Goal: Communication & Community: Share content

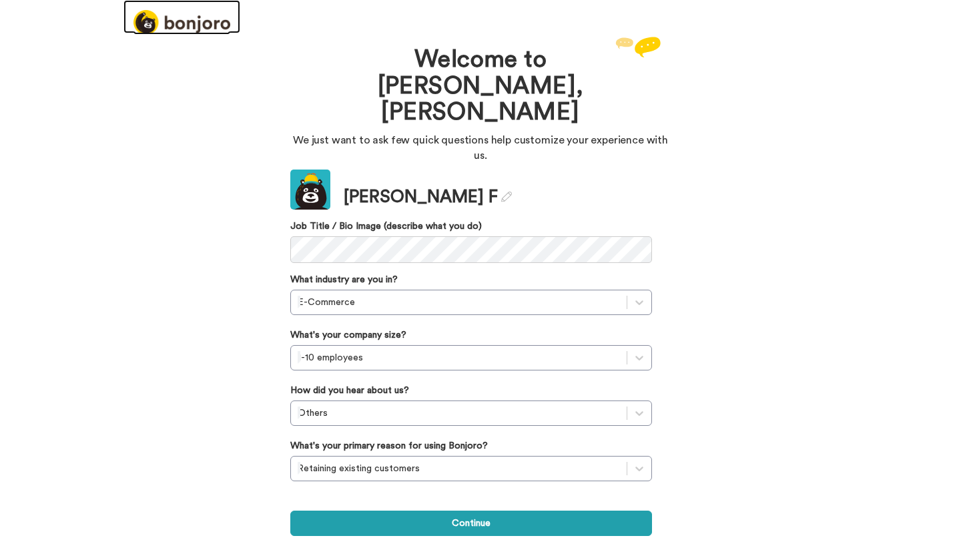
click at [179, 22] on img at bounding box center [181, 22] width 97 height 25
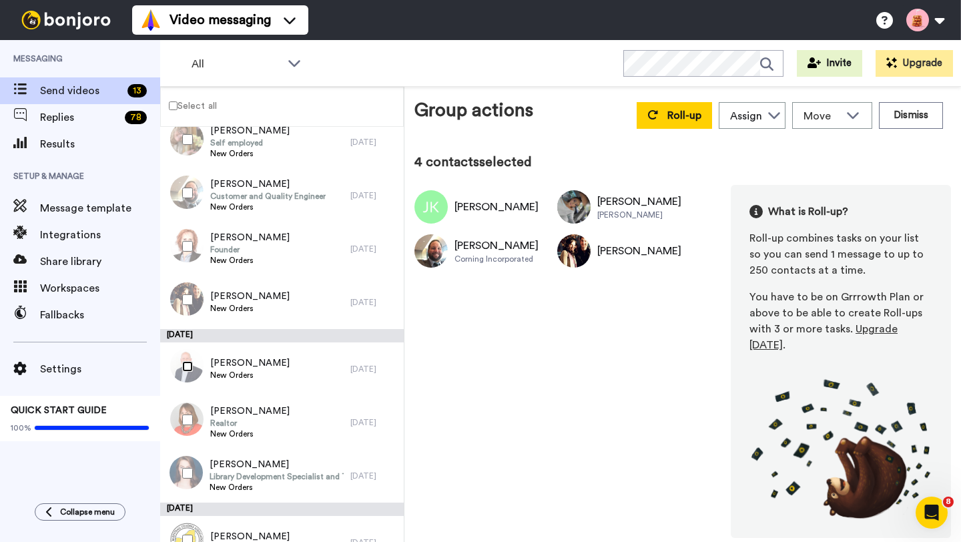
scroll to position [332, 0]
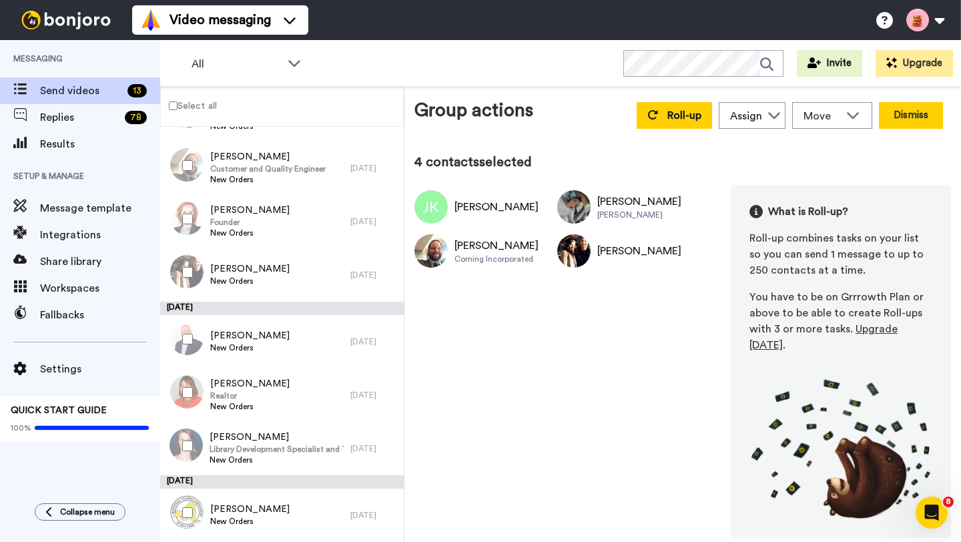
click at [900, 113] on button "Dismiss" at bounding box center [911, 115] width 64 height 27
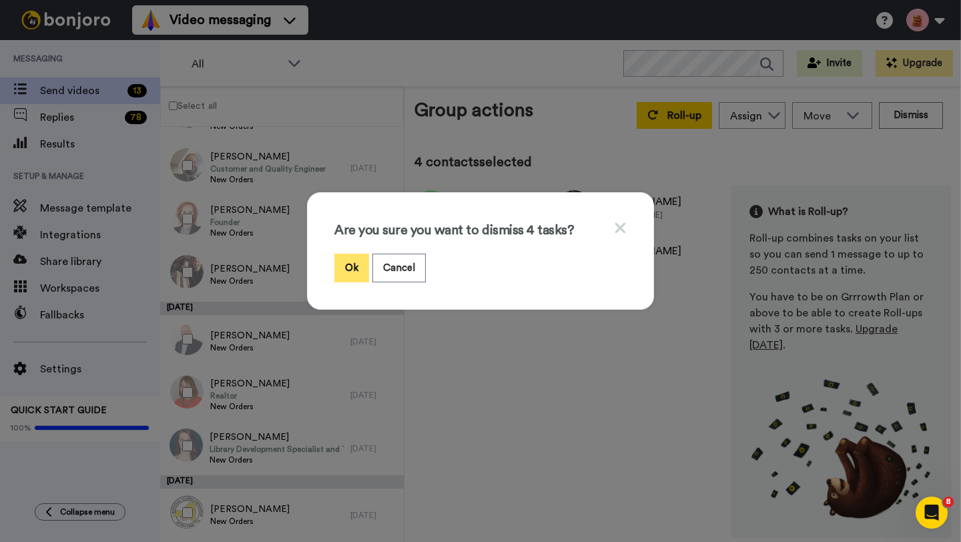
click at [354, 260] on button "Ok" at bounding box center [351, 268] width 35 height 29
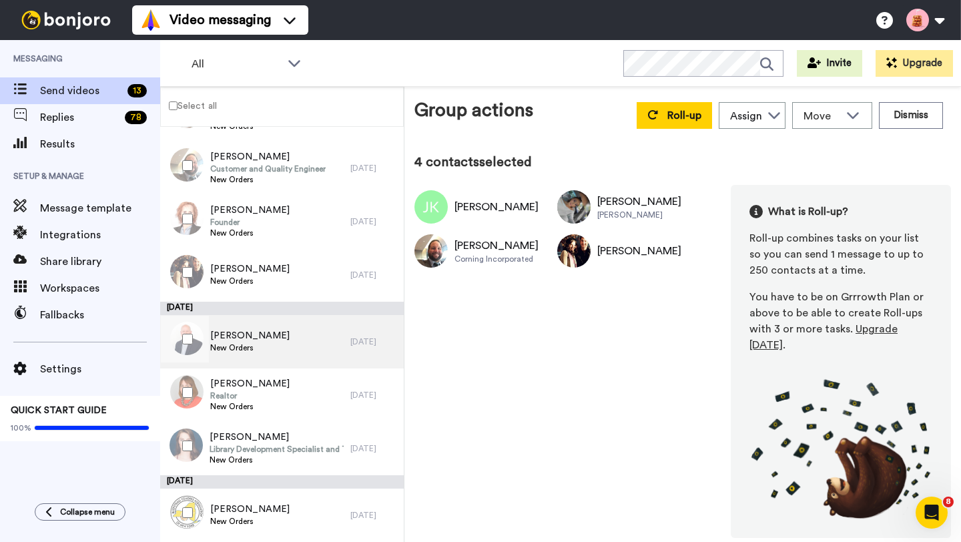
scroll to position [165, 0]
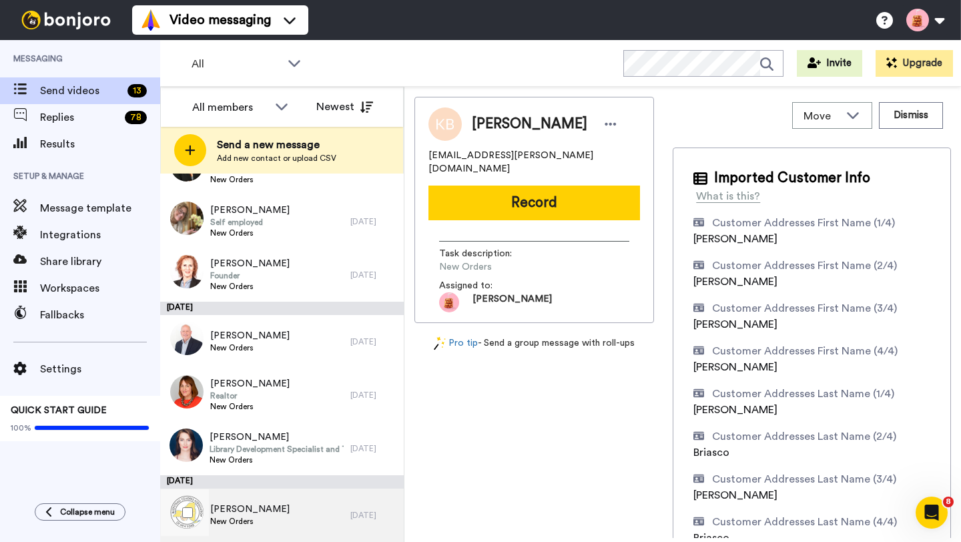
click at [242, 518] on span "New Orders" at bounding box center [249, 521] width 79 height 11
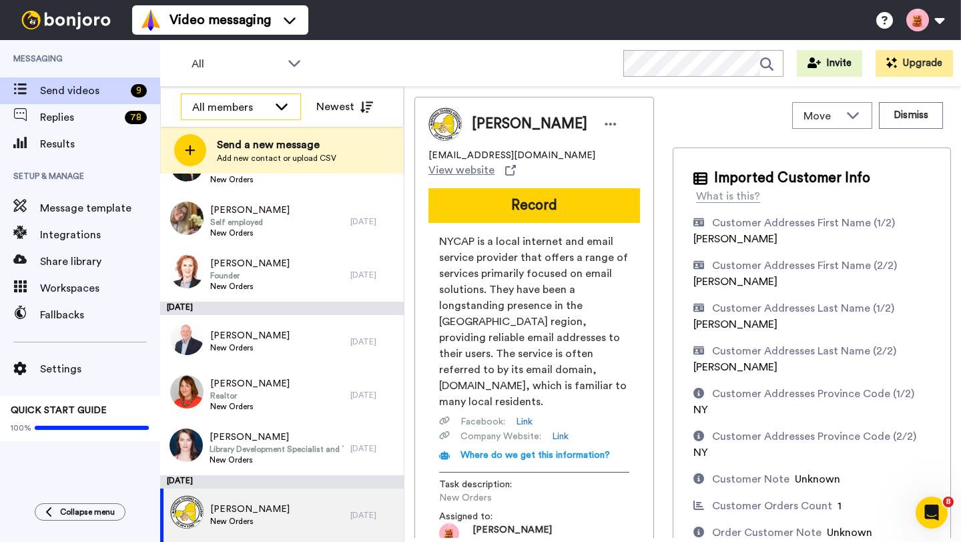
click at [286, 107] on icon at bounding box center [282, 105] width 16 height 13
click at [286, 107] on icon at bounding box center [282, 105] width 12 height 7
click at [361, 111] on icon at bounding box center [366, 106] width 13 height 11
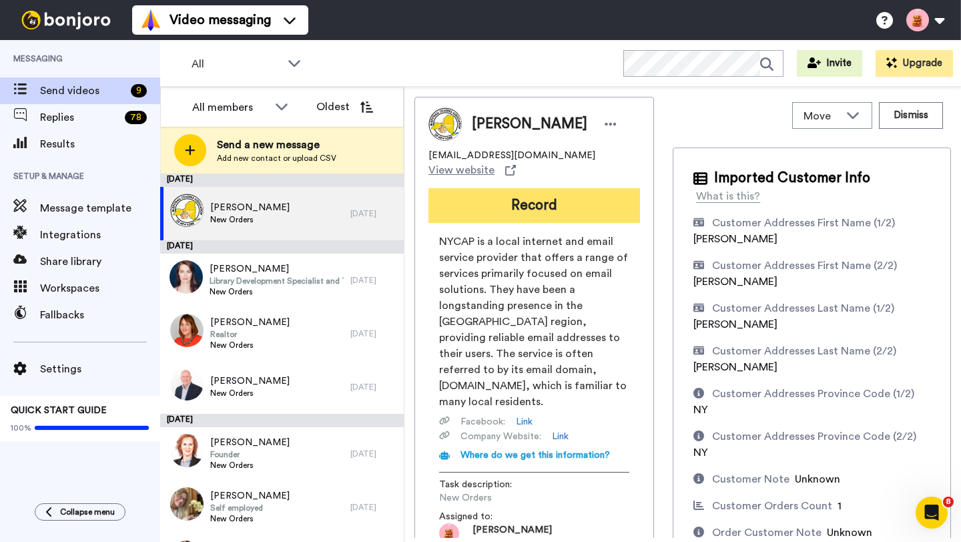
click at [506, 198] on button "Record" at bounding box center [533, 205] width 211 height 35
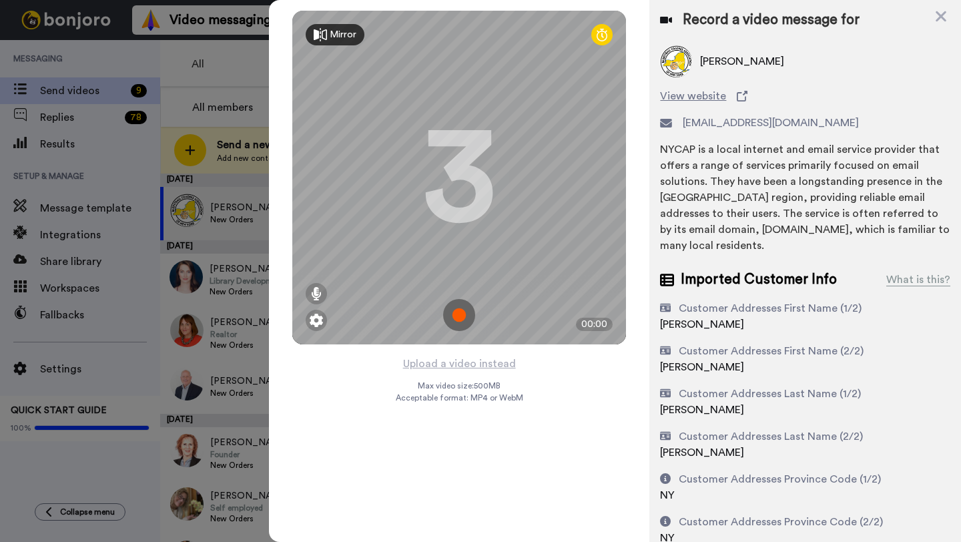
click at [462, 317] on img at bounding box center [459, 315] width 32 height 32
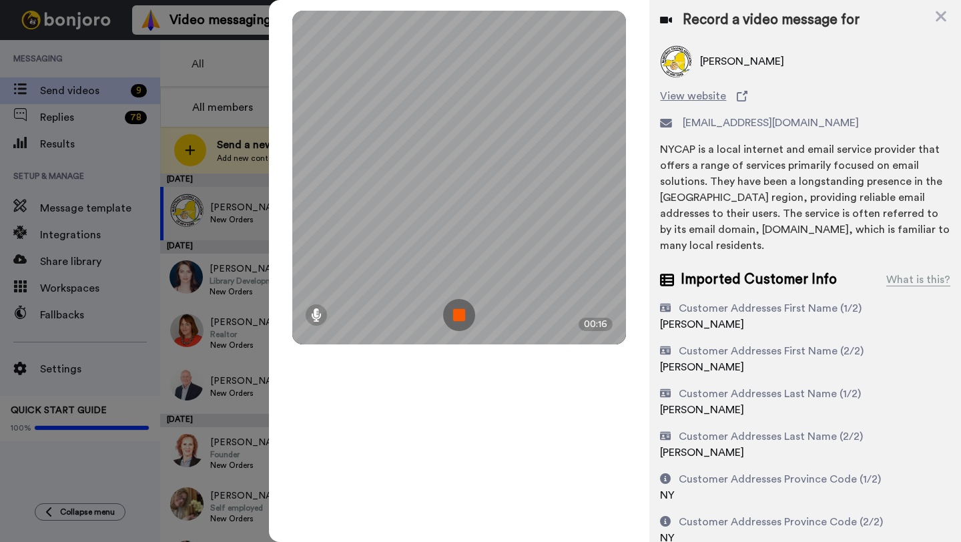
click at [462, 315] on img at bounding box center [459, 315] width 32 height 32
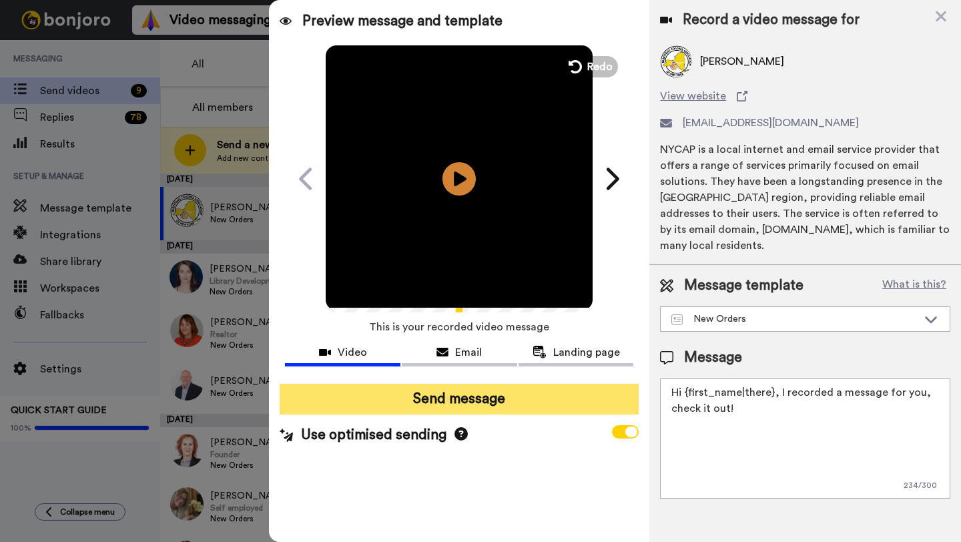
click at [448, 406] on button "Send message" at bounding box center [459, 399] width 359 height 31
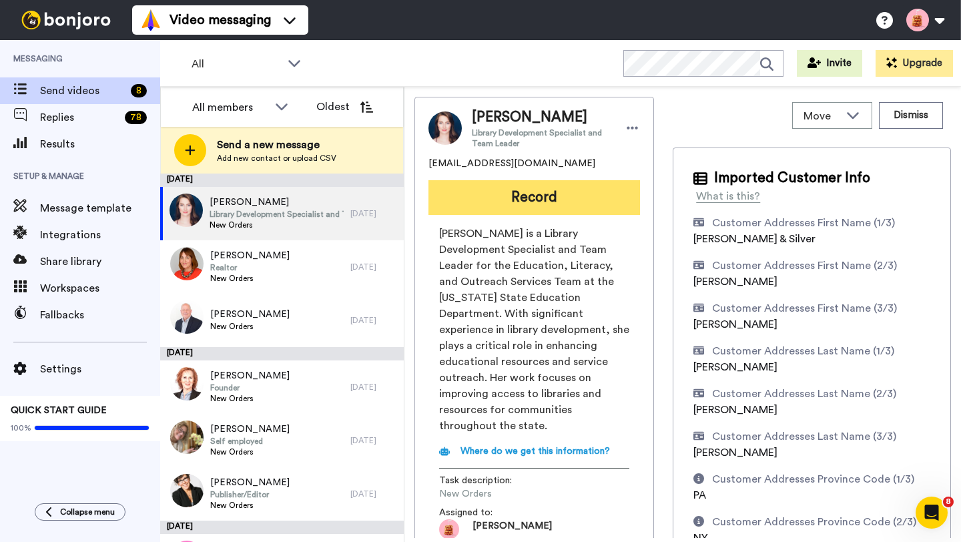
click at [490, 197] on button "Record" at bounding box center [533, 197] width 211 height 35
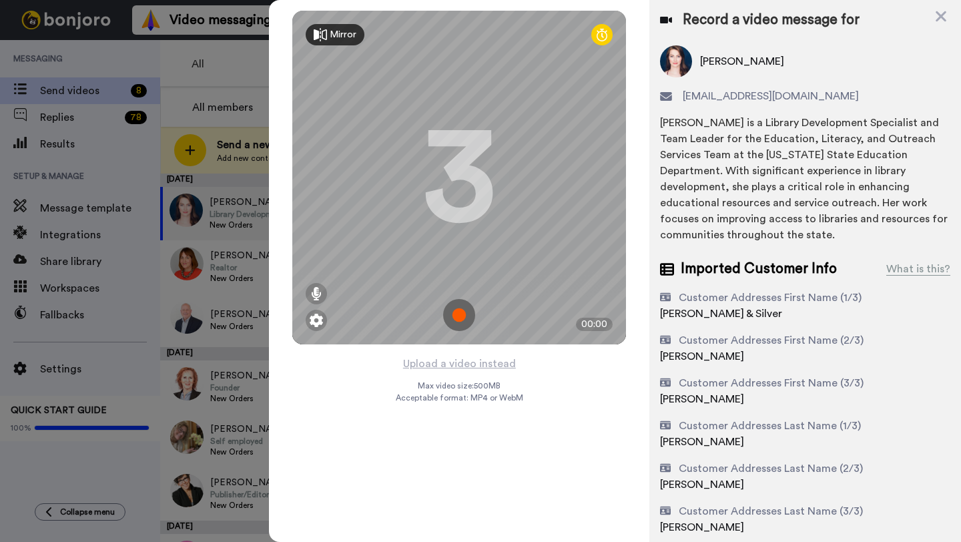
click at [461, 310] on img at bounding box center [459, 315] width 32 height 32
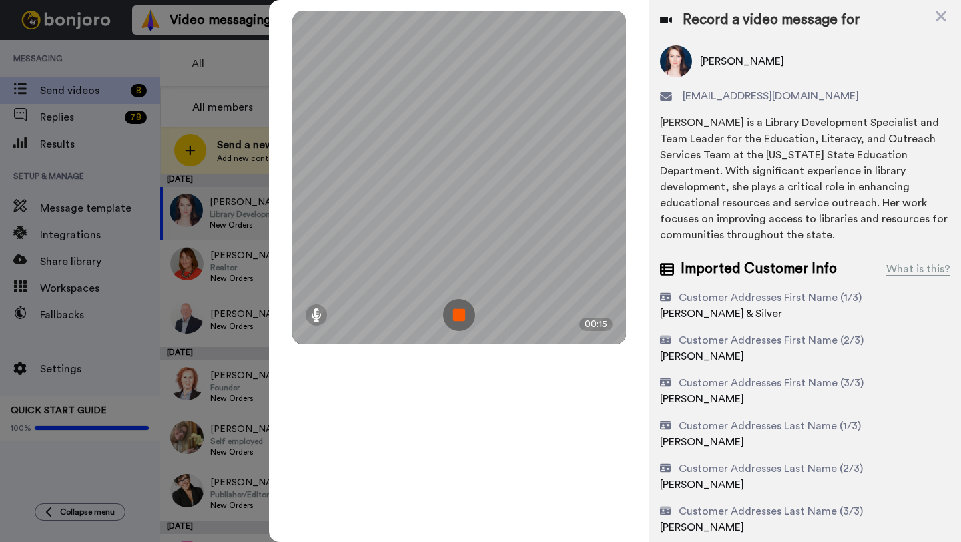
click at [460, 319] on img at bounding box center [459, 315] width 32 height 32
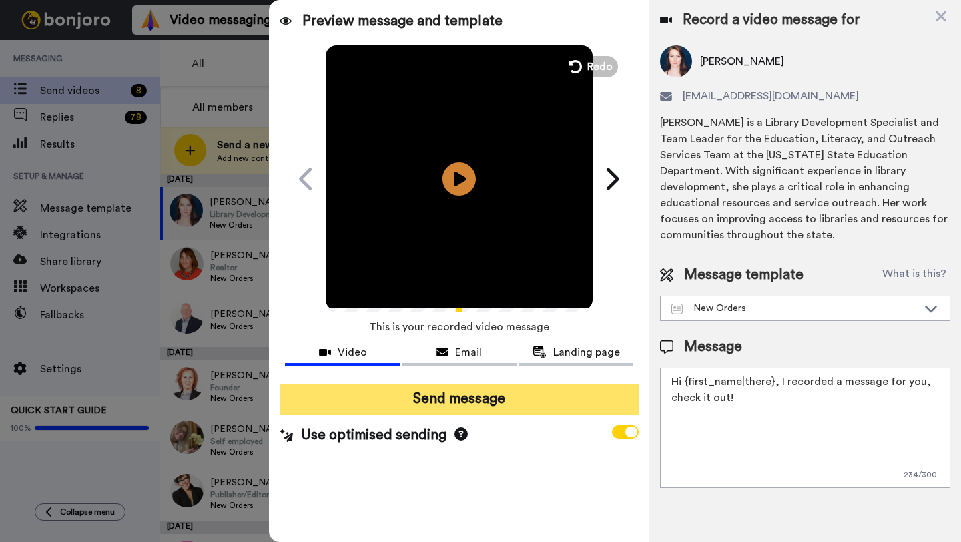
click at [461, 399] on button "Send message" at bounding box center [459, 399] width 359 height 31
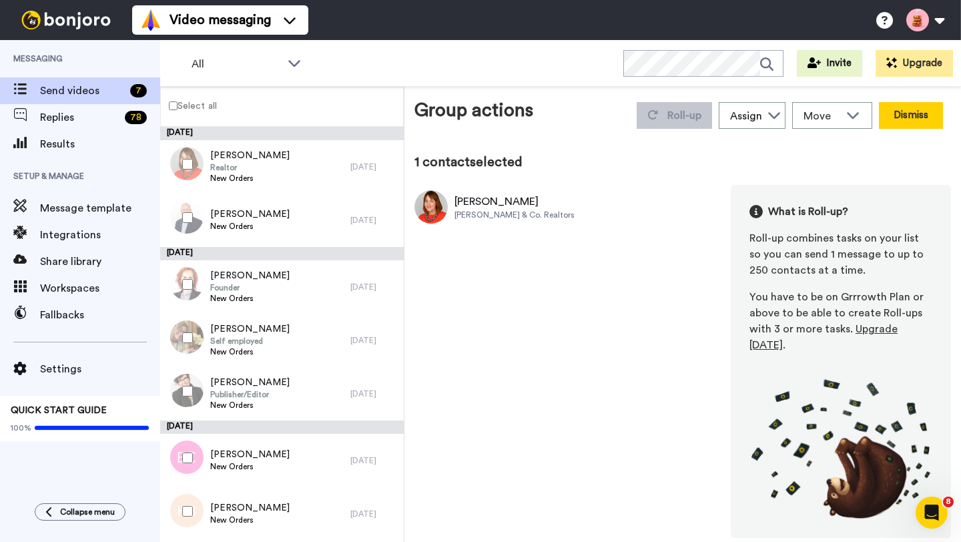
click at [914, 119] on button "Dismiss" at bounding box center [911, 115] width 64 height 27
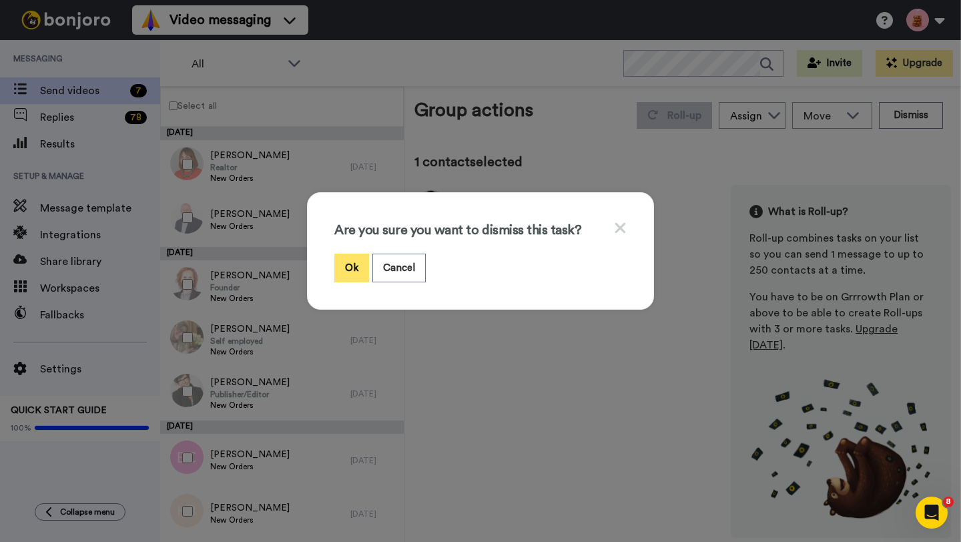
click at [350, 272] on button "Ok" at bounding box center [351, 268] width 35 height 29
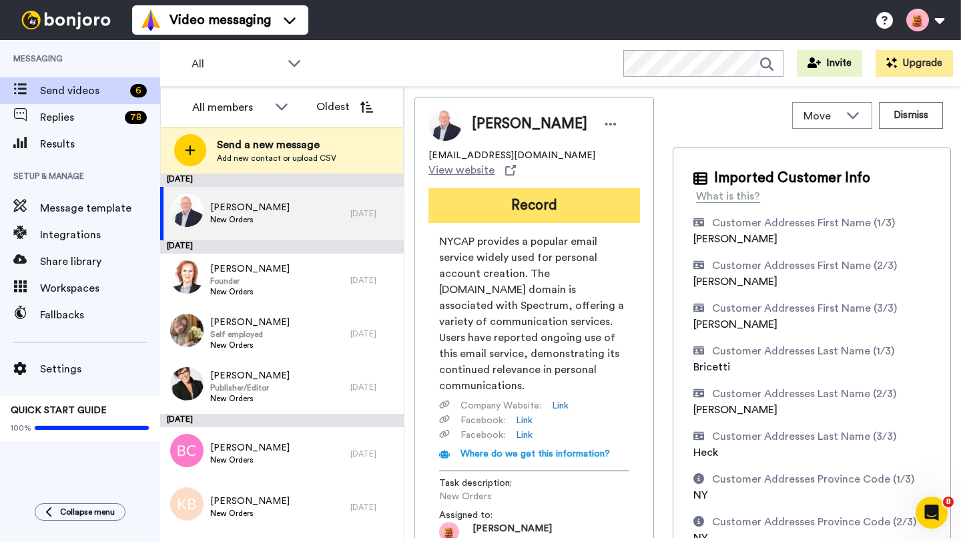
click at [506, 191] on button "Record" at bounding box center [533, 205] width 211 height 35
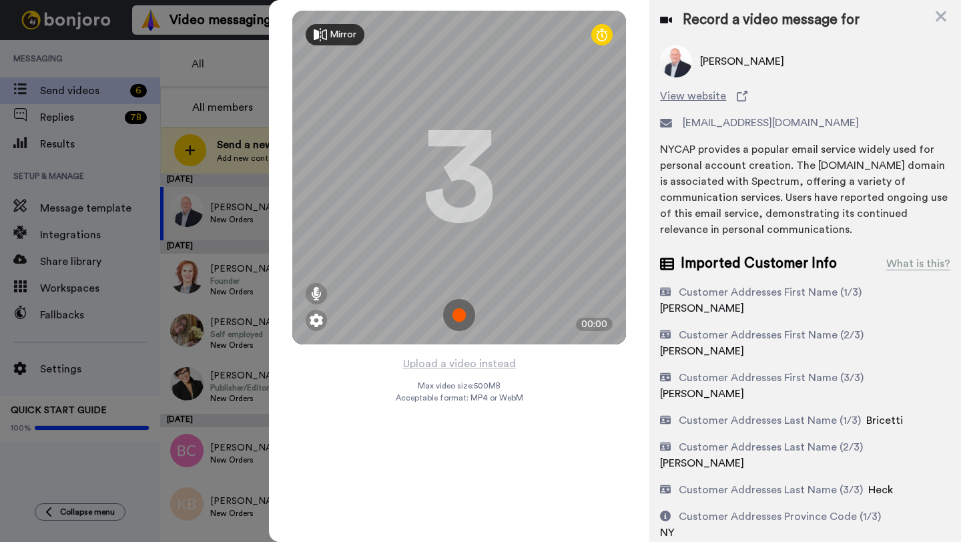
click at [463, 322] on img at bounding box center [459, 315] width 32 height 32
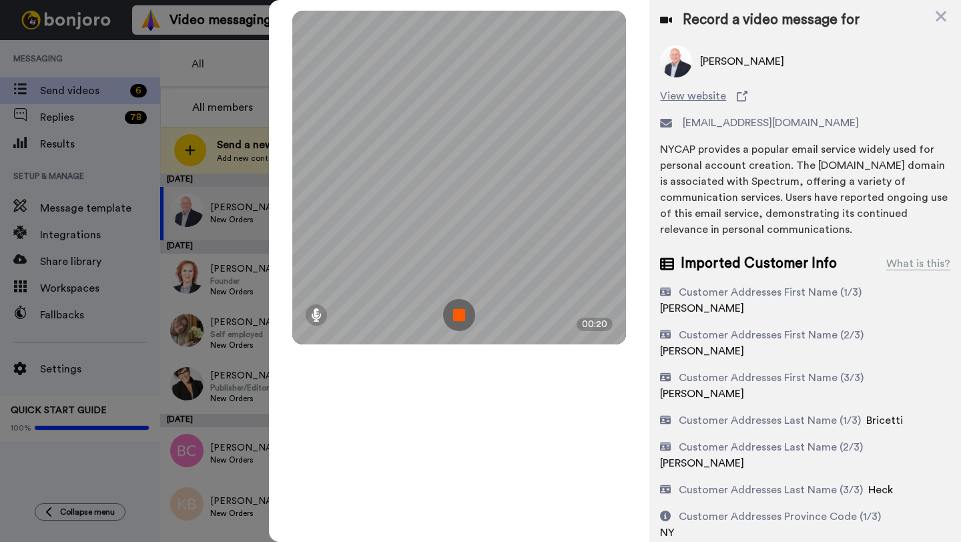
click at [460, 322] on img at bounding box center [459, 315] width 32 height 32
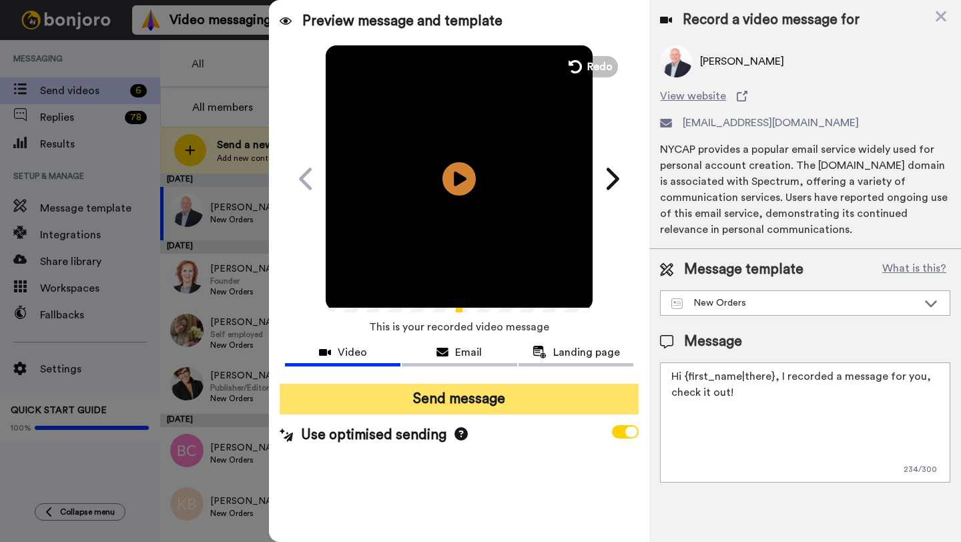
click at [452, 398] on button "Send message" at bounding box center [459, 399] width 359 height 31
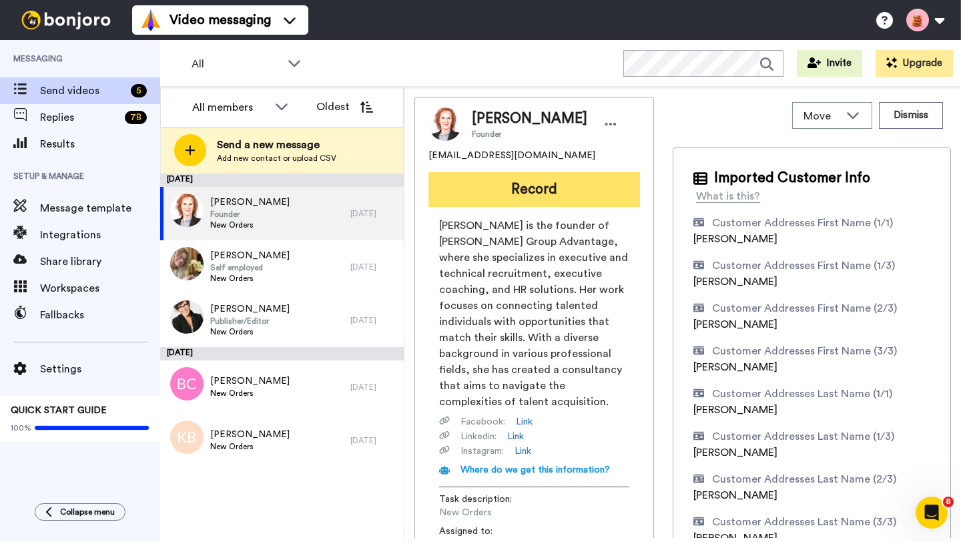
click at [498, 184] on button "Record" at bounding box center [533, 189] width 211 height 35
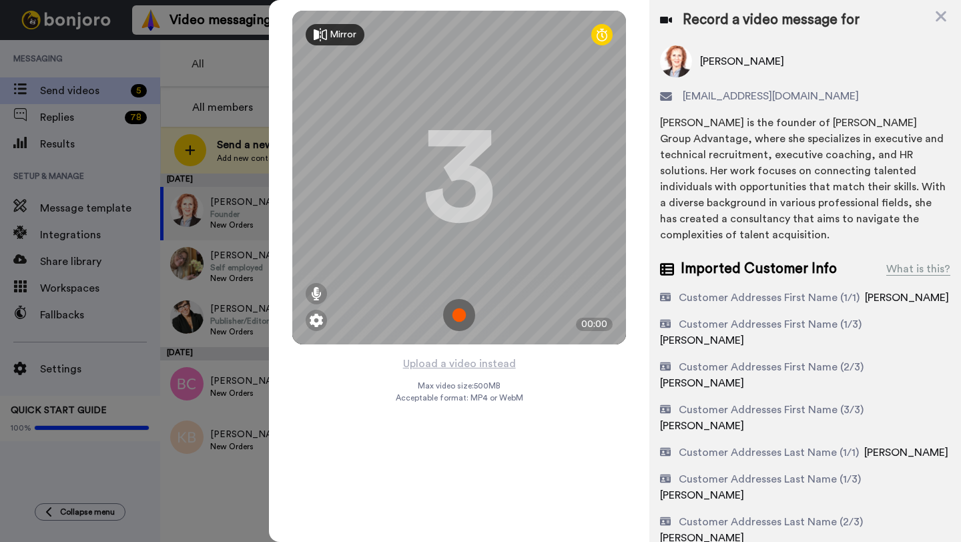
click at [458, 325] on img at bounding box center [459, 315] width 32 height 32
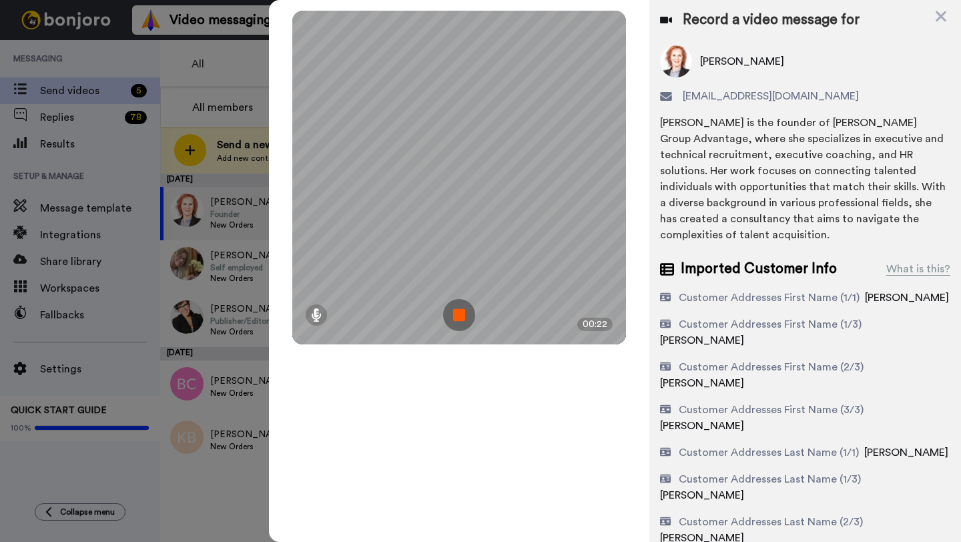
click at [460, 317] on img at bounding box center [459, 315] width 32 height 32
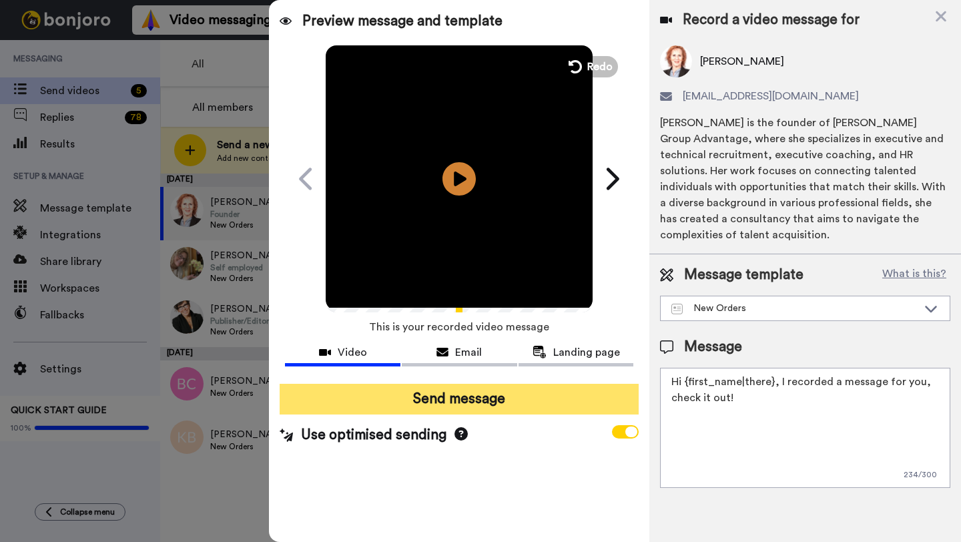
click at [430, 404] on button "Send message" at bounding box center [459, 399] width 359 height 31
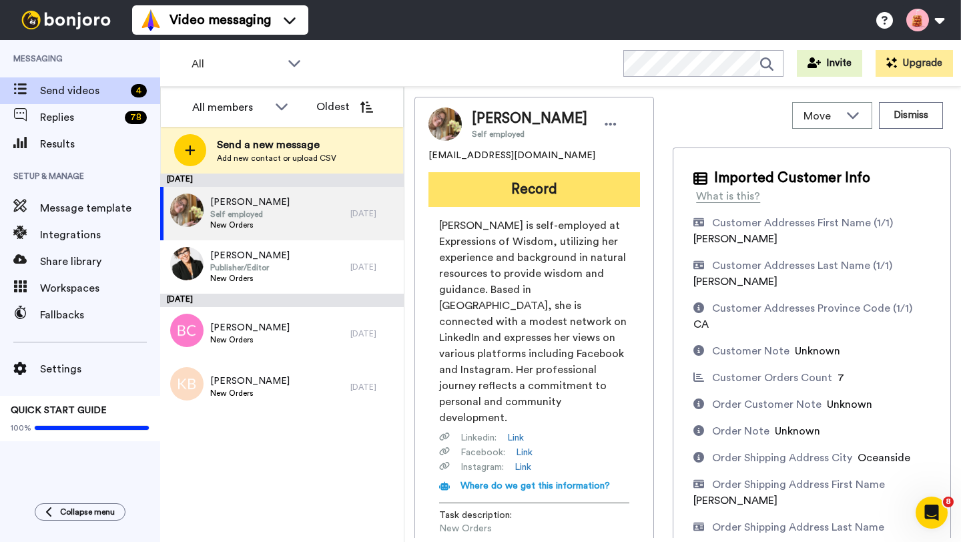
click at [521, 191] on button "Record" at bounding box center [533, 189] width 211 height 35
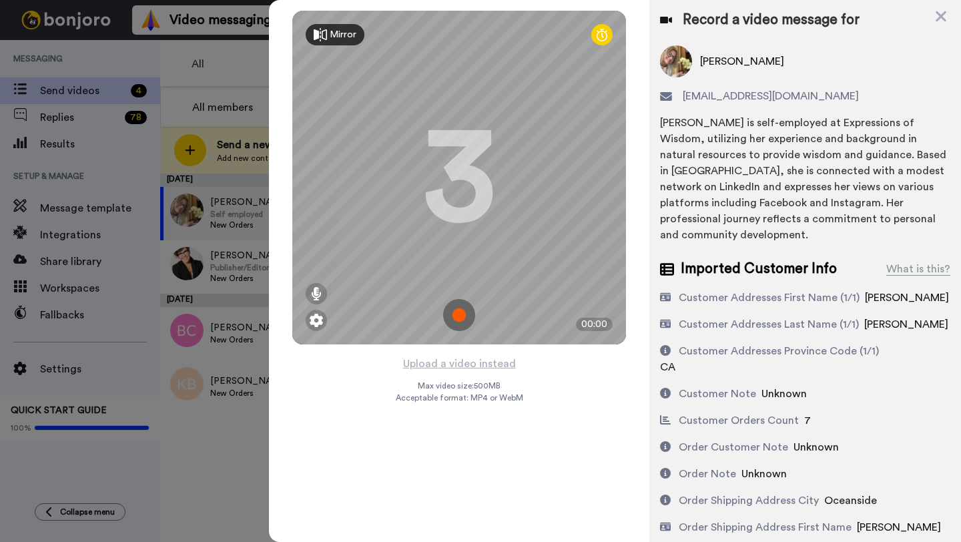
click at [459, 313] on img at bounding box center [459, 315] width 32 height 32
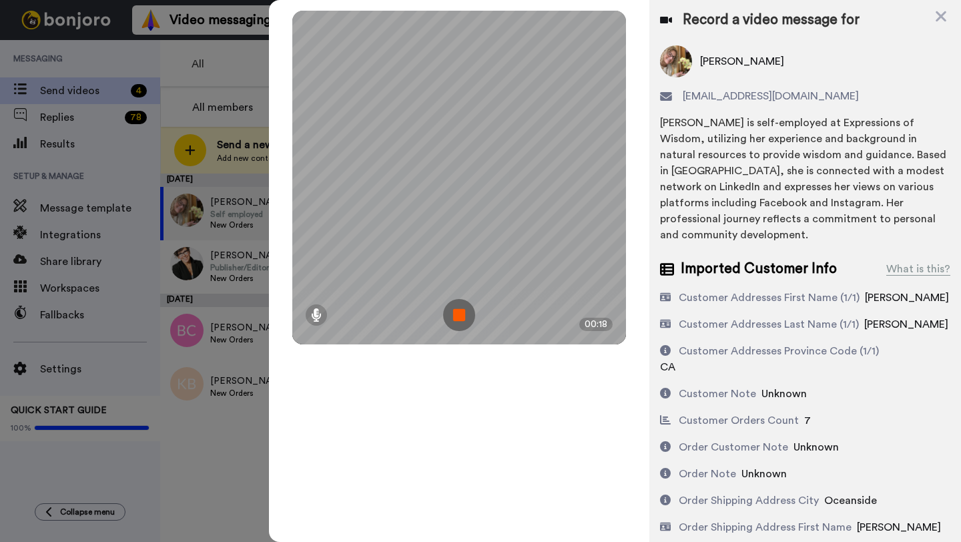
click at [458, 315] on img at bounding box center [459, 315] width 32 height 32
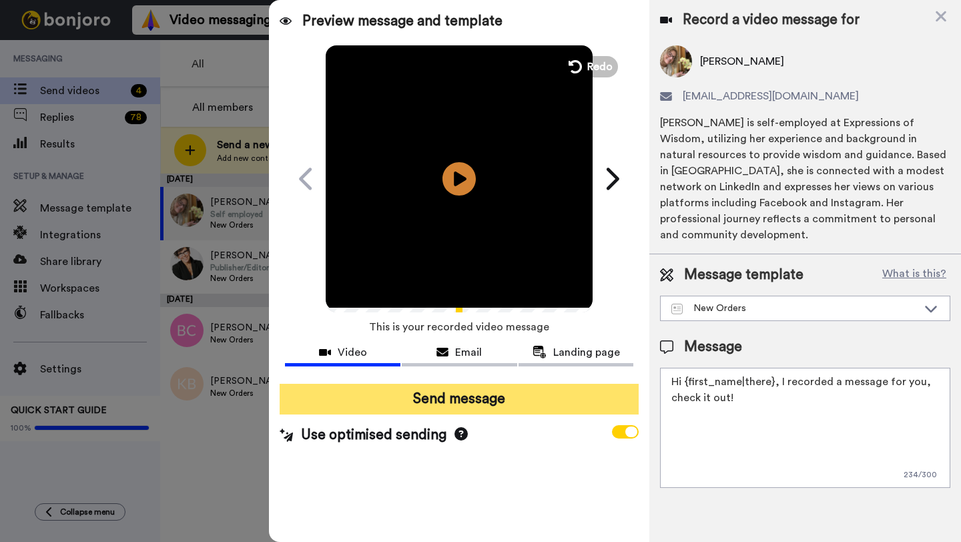
click at [426, 396] on button "Send message" at bounding box center [459, 399] width 359 height 31
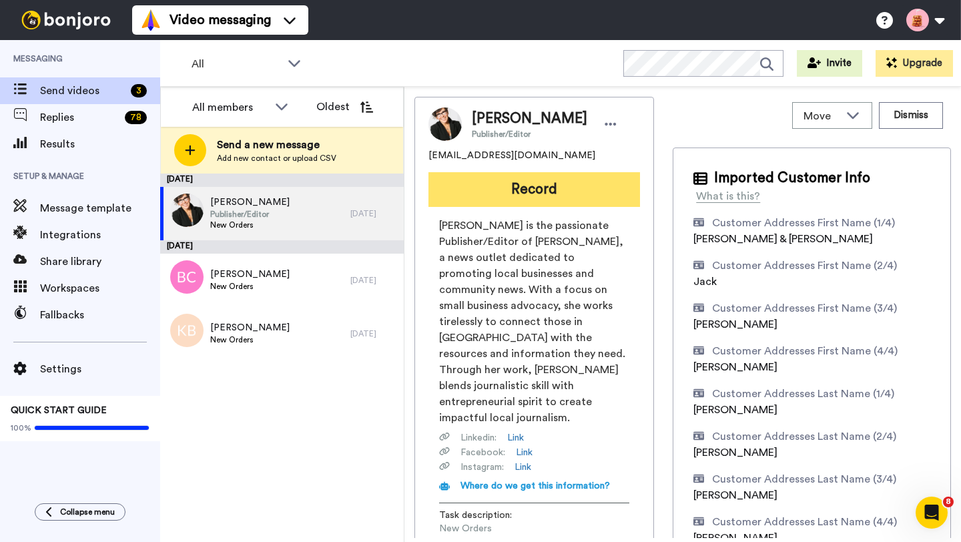
click at [568, 203] on button "Record" at bounding box center [533, 189] width 211 height 35
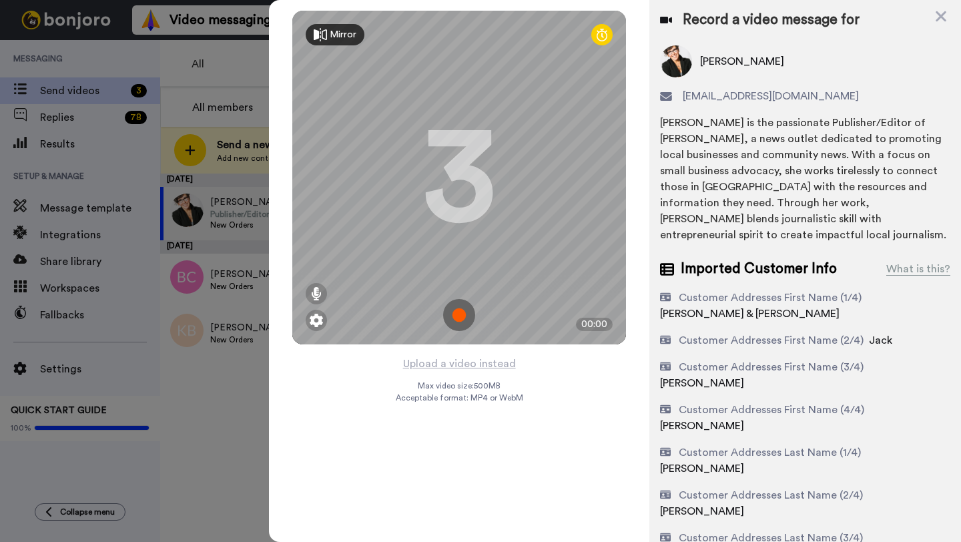
click at [461, 312] on img at bounding box center [459, 315] width 32 height 32
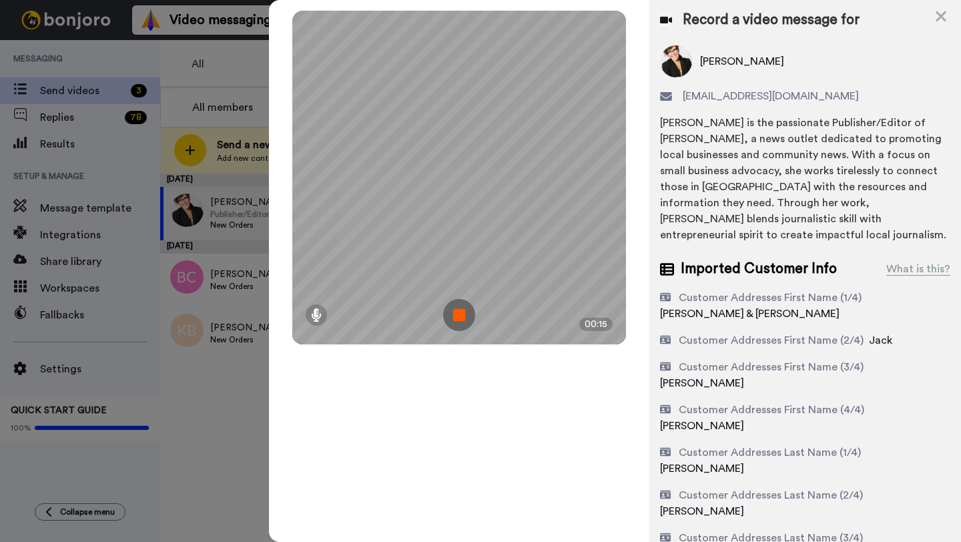
click at [465, 305] on img at bounding box center [459, 315] width 32 height 32
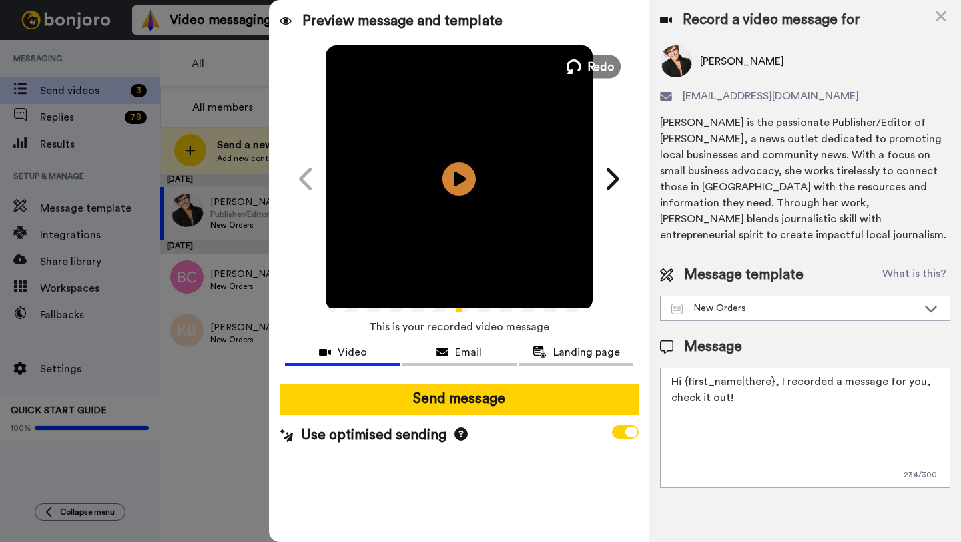
click at [594, 75] on span "Redo" at bounding box center [601, 65] width 28 height 17
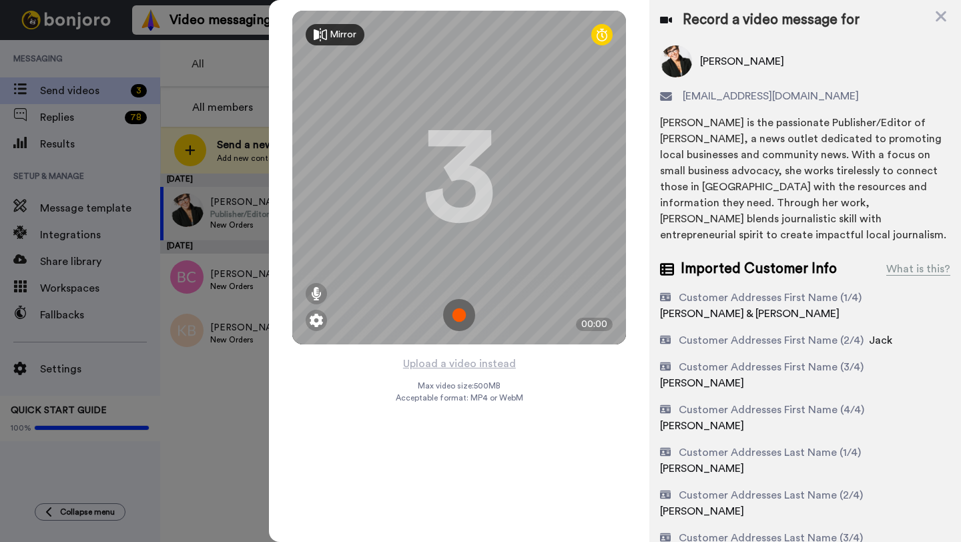
click at [454, 317] on img at bounding box center [459, 315] width 32 height 32
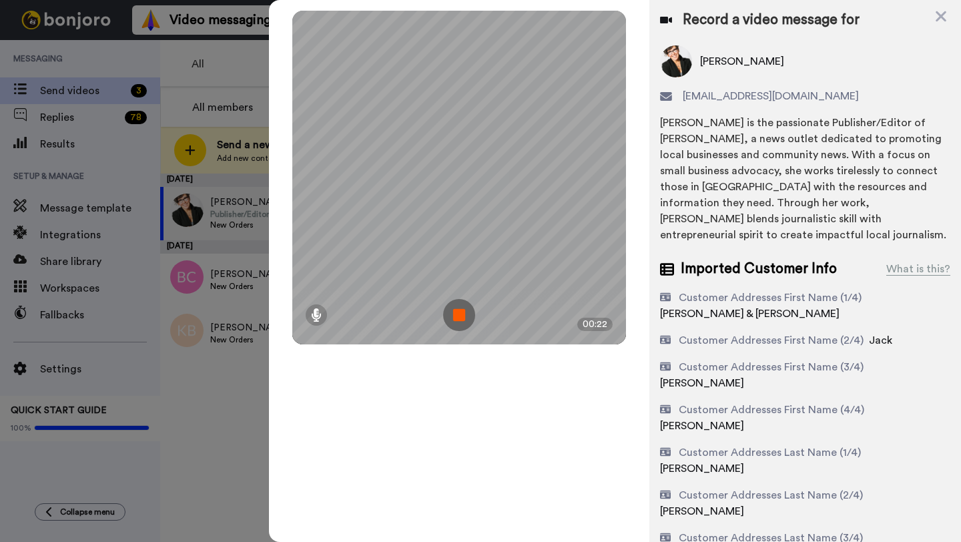
click at [463, 316] on img at bounding box center [459, 315] width 32 height 32
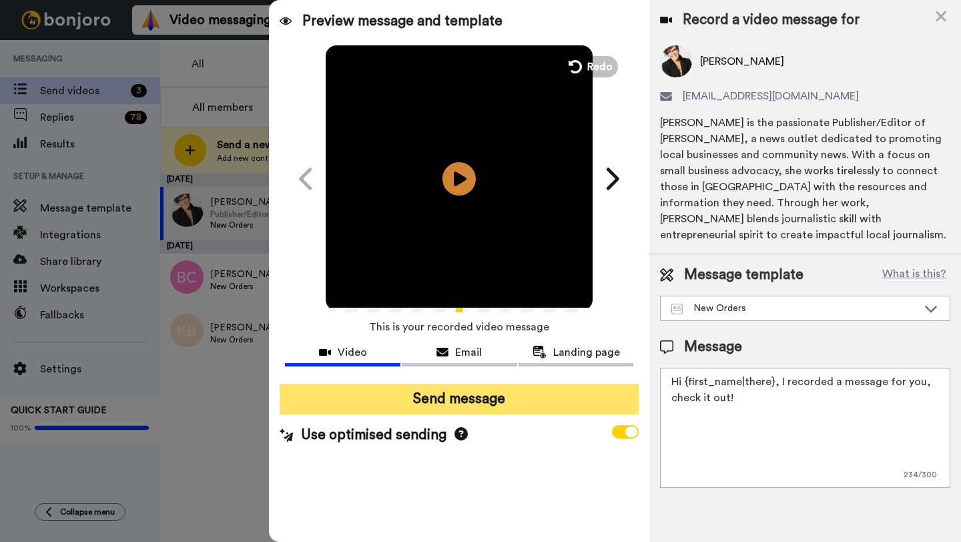
click at [426, 401] on button "Send message" at bounding box center [459, 399] width 359 height 31
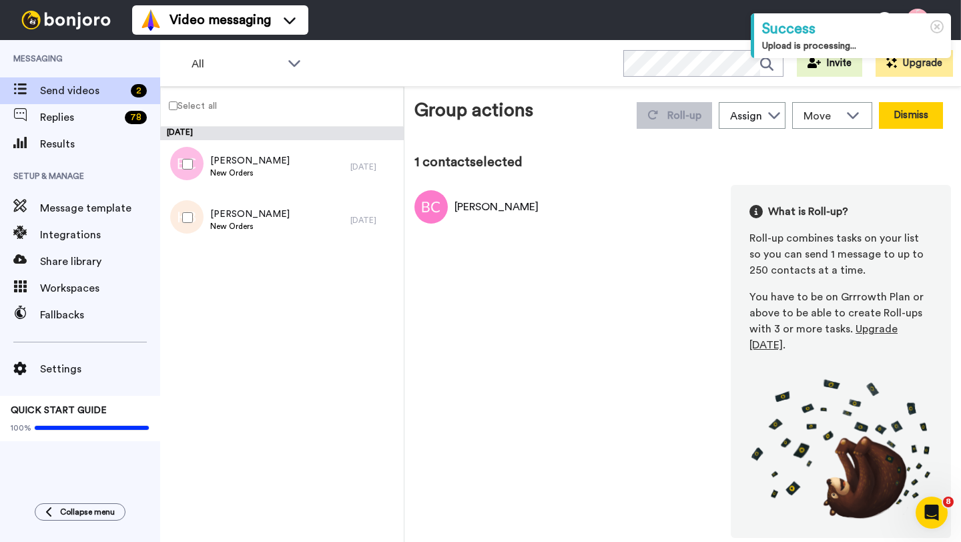
click at [915, 111] on button "Dismiss" at bounding box center [911, 115] width 64 height 27
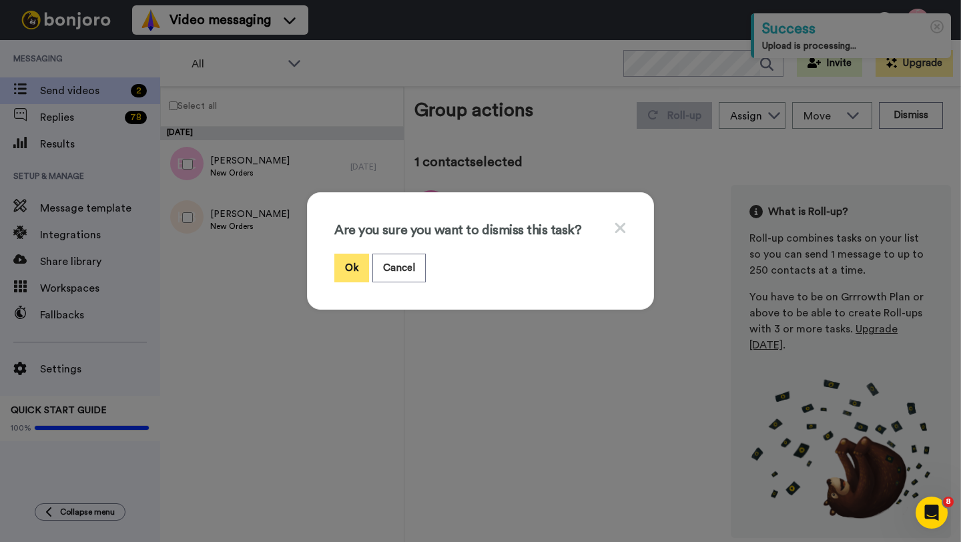
click at [349, 265] on button "Ok" at bounding box center [351, 268] width 35 height 29
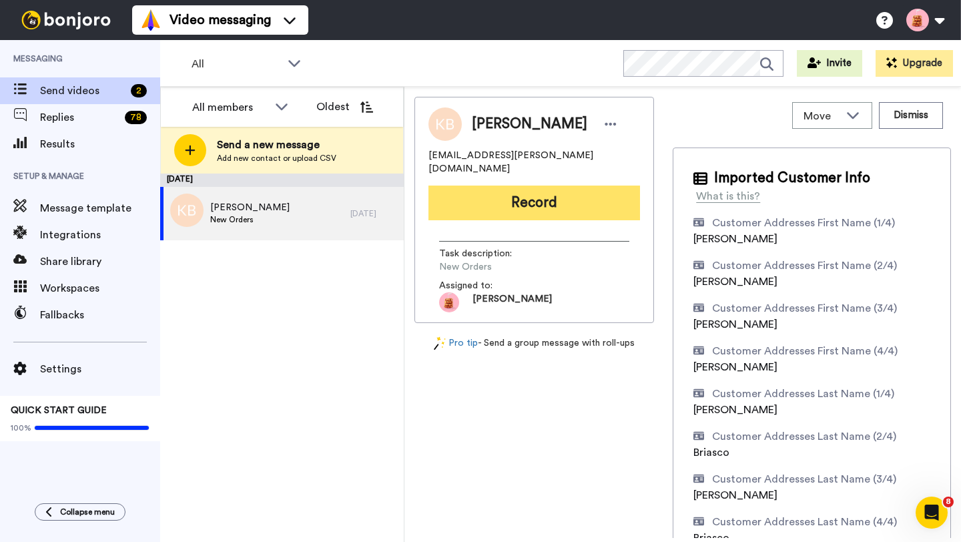
click at [567, 191] on button "Record" at bounding box center [533, 202] width 211 height 35
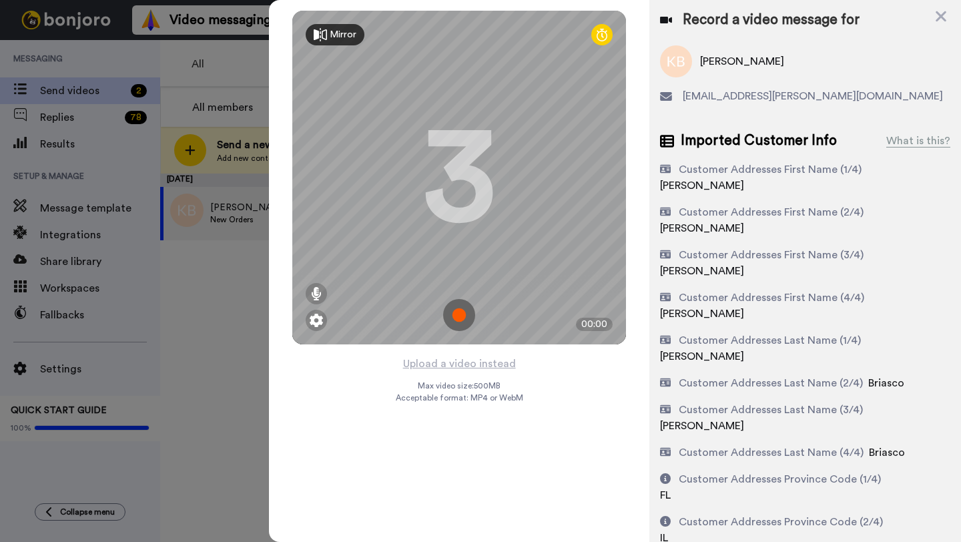
click at [465, 308] on img at bounding box center [459, 315] width 32 height 32
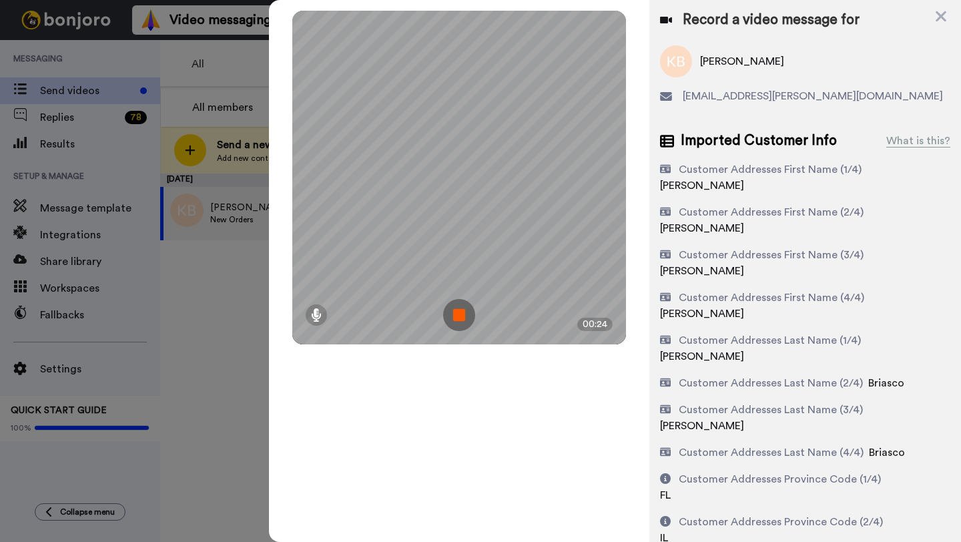
click at [466, 312] on img at bounding box center [459, 315] width 32 height 32
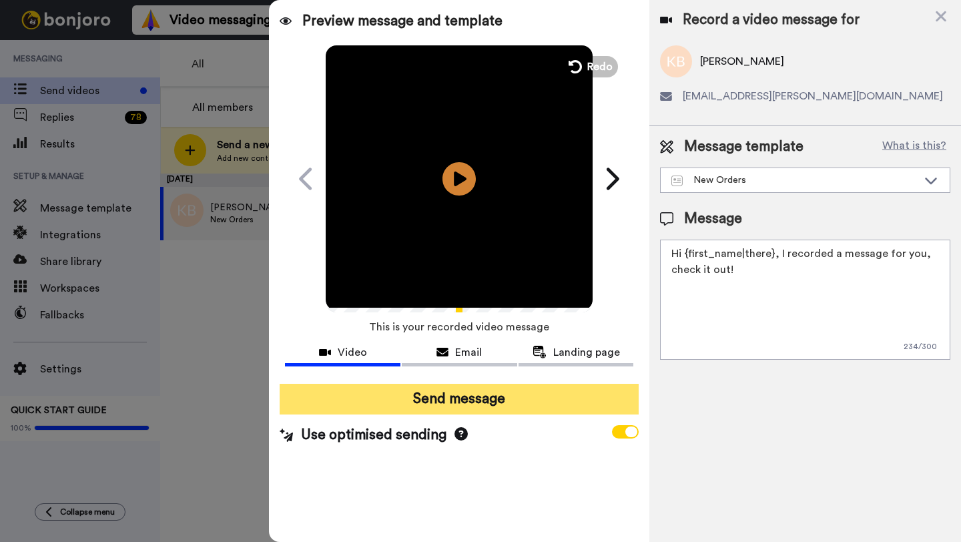
click at [500, 395] on button "Send message" at bounding box center [459, 399] width 359 height 31
